Goal: Navigation & Orientation: Go to known website

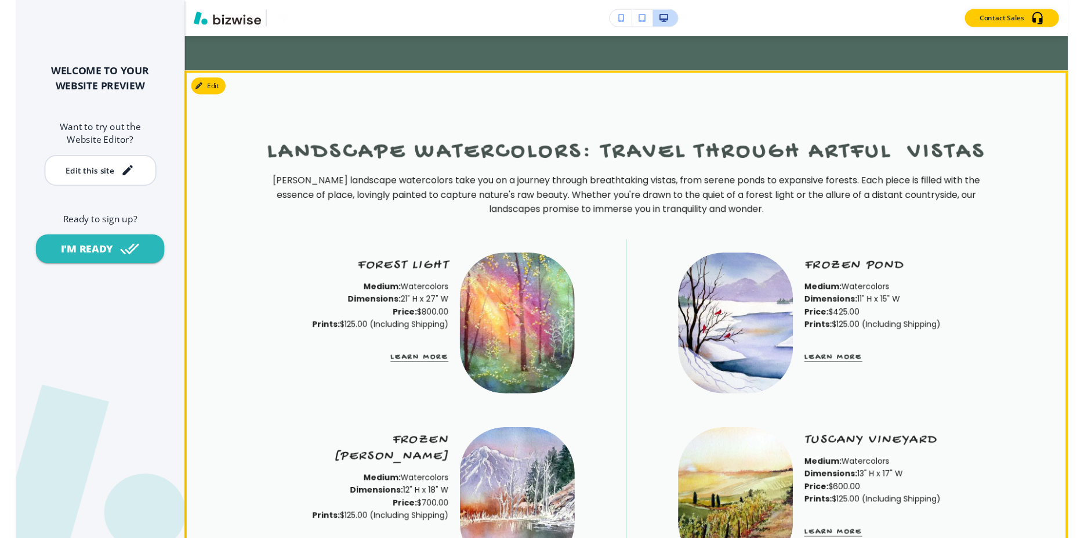
scroll to position [1685, 0]
